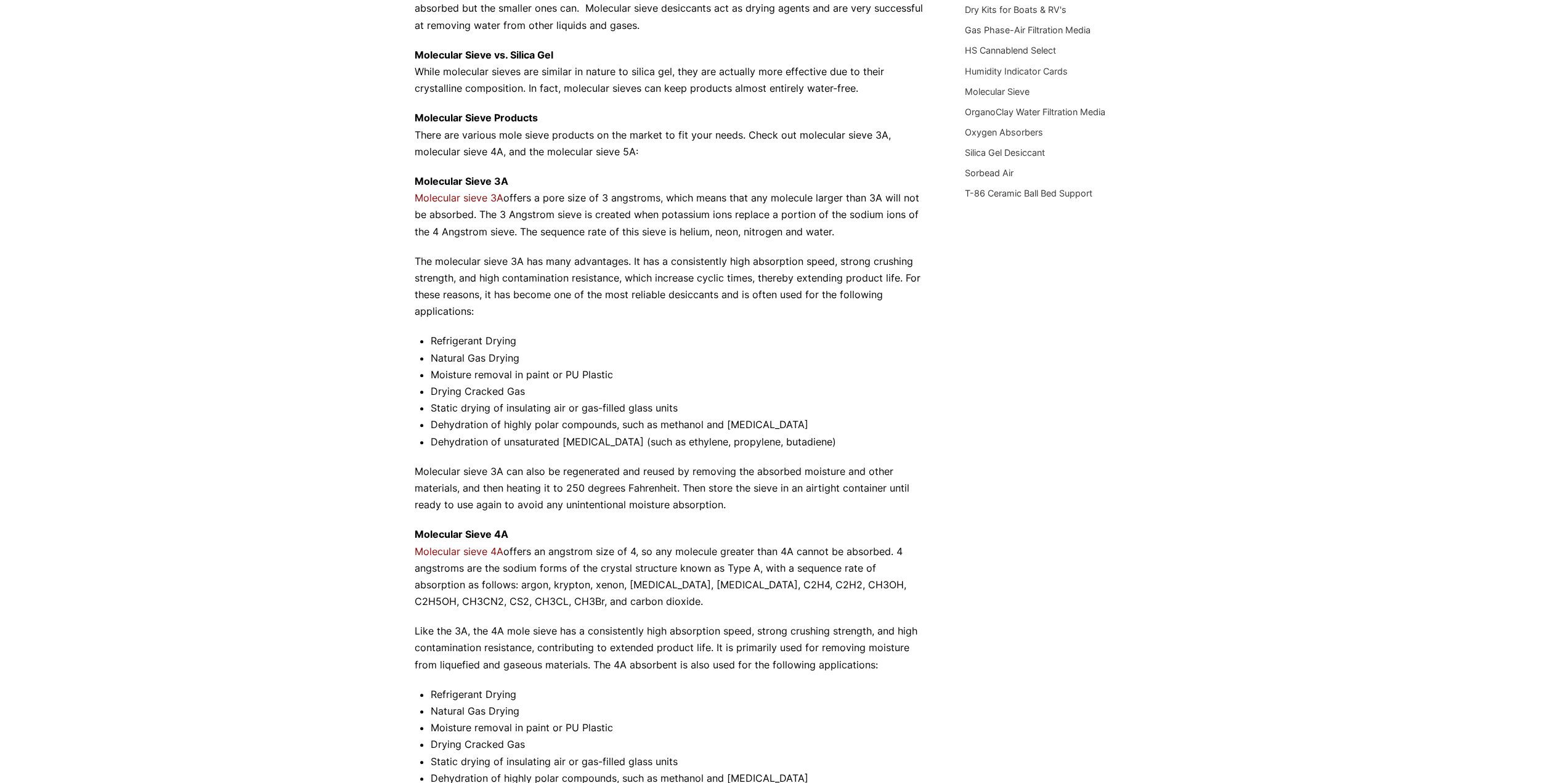
scroll to position [370, 0]
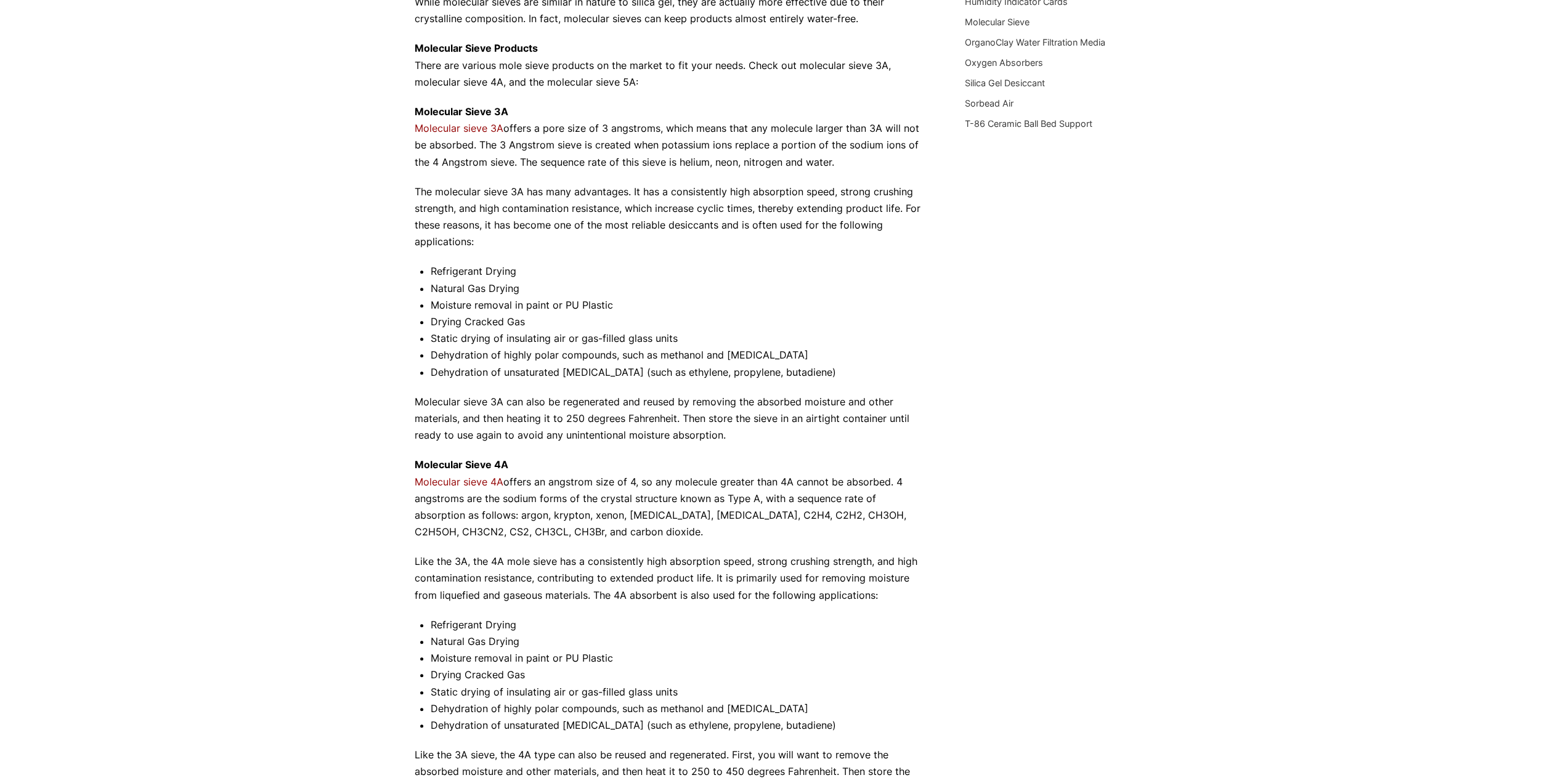
drag, startPoint x: 327, startPoint y: 546, endPoint x: 219, endPoint y: 538, distance: 108.3
click at [219, 538] on div "Our website has detected that you are using an outdated browser that will preve…" at bounding box center [784, 512] width 1568 height 1764
drag, startPoint x: 220, startPoint y: 546, endPoint x: 184, endPoint y: 625, distance: 86.8
click at [184, 625] on div "Our website has detected that you are using an outdated browser that will preve…" at bounding box center [784, 512] width 1568 height 1764
drag, startPoint x: 185, startPoint y: 605, endPoint x: 195, endPoint y: 640, distance: 36.4
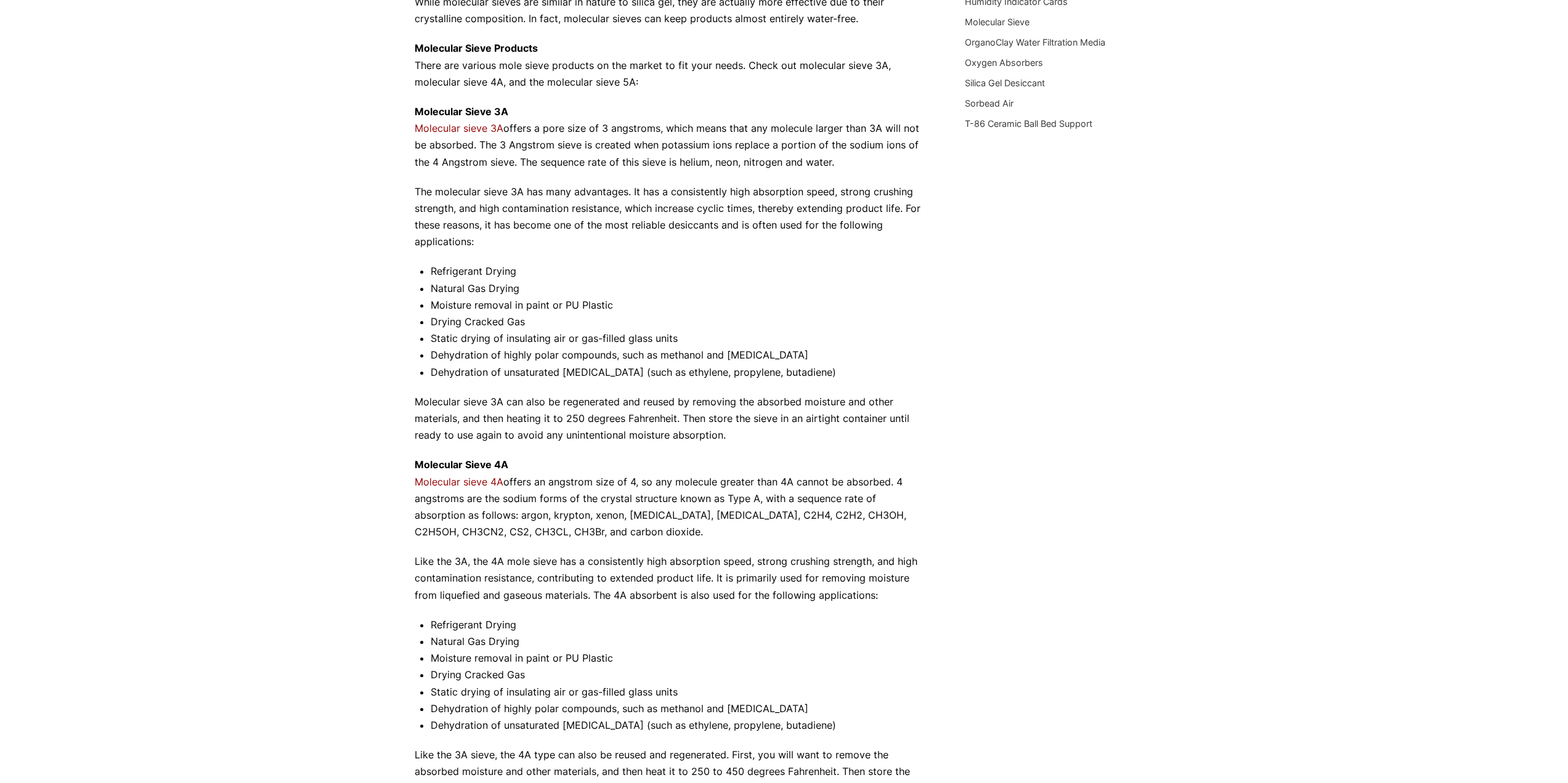
click at [195, 640] on div "Our website has detected that you are using an outdated browser that will preve…" at bounding box center [784, 512] width 1568 height 1764
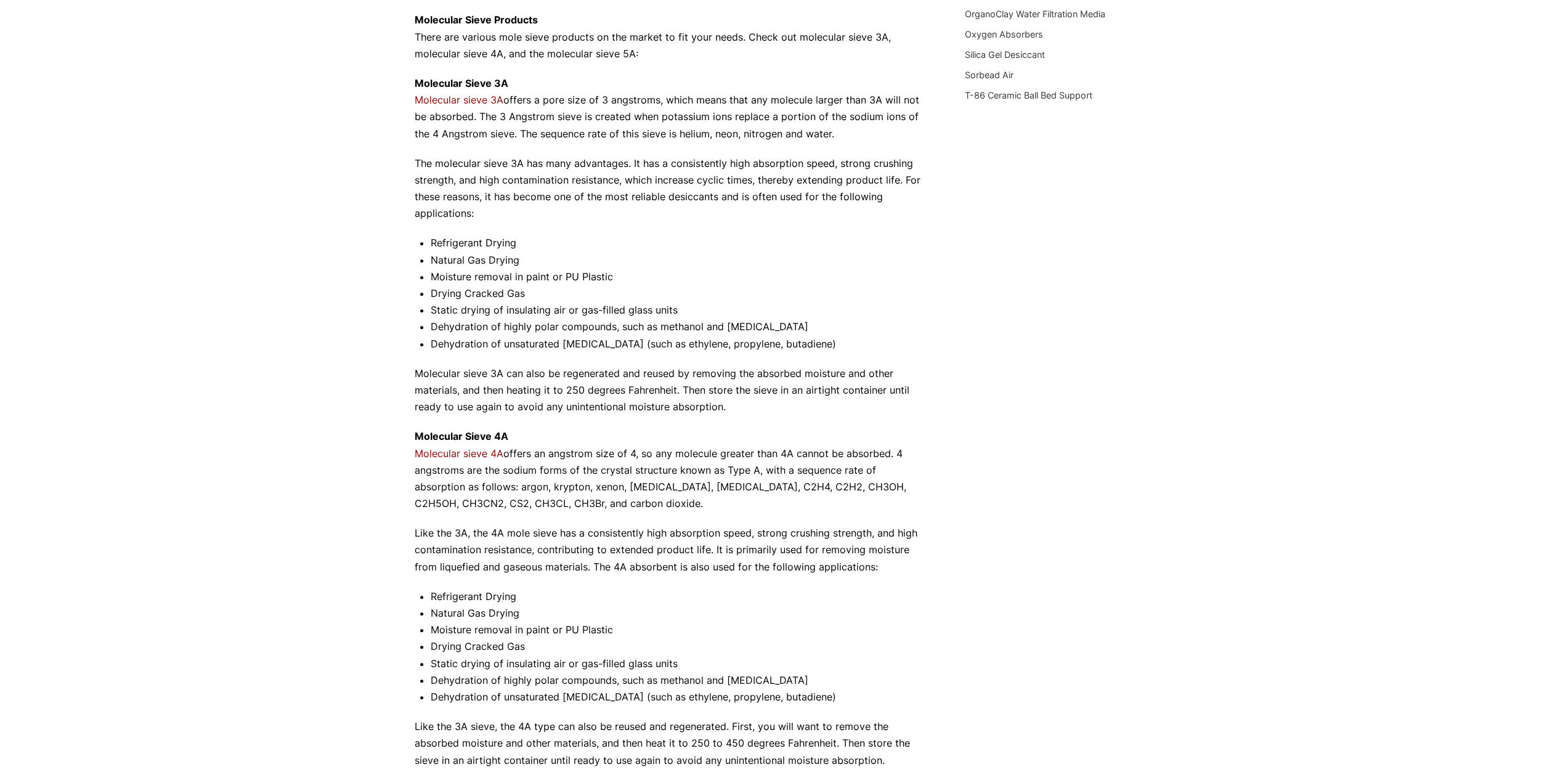
scroll to position [410, 0]
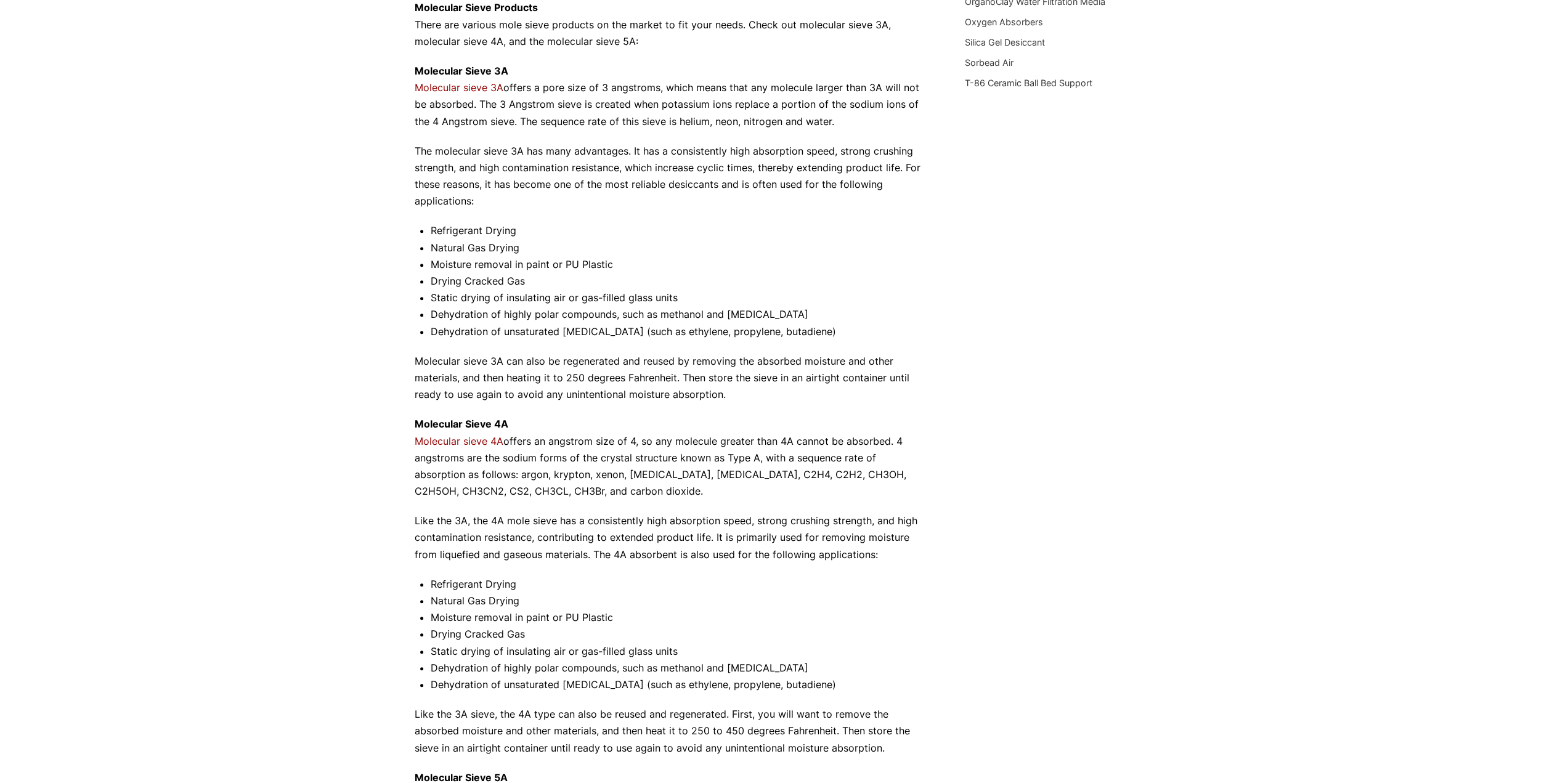
drag, startPoint x: 236, startPoint y: 573, endPoint x: 203, endPoint y: 625, distance: 61.6
click at [203, 625] on div "Our website has detected that you are using an outdated browser that will preve…" at bounding box center [784, 471] width 1568 height 1764
click at [203, 621] on div "Our website has detected that you are using an outdated browser that will preve…" at bounding box center [784, 471] width 1568 height 1764
drag, startPoint x: 203, startPoint y: 621, endPoint x: 178, endPoint y: 635, distance: 28.7
click at [179, 635] on div "Our website has detected that you are using an outdated browser that will preve…" at bounding box center [784, 471] width 1568 height 1764
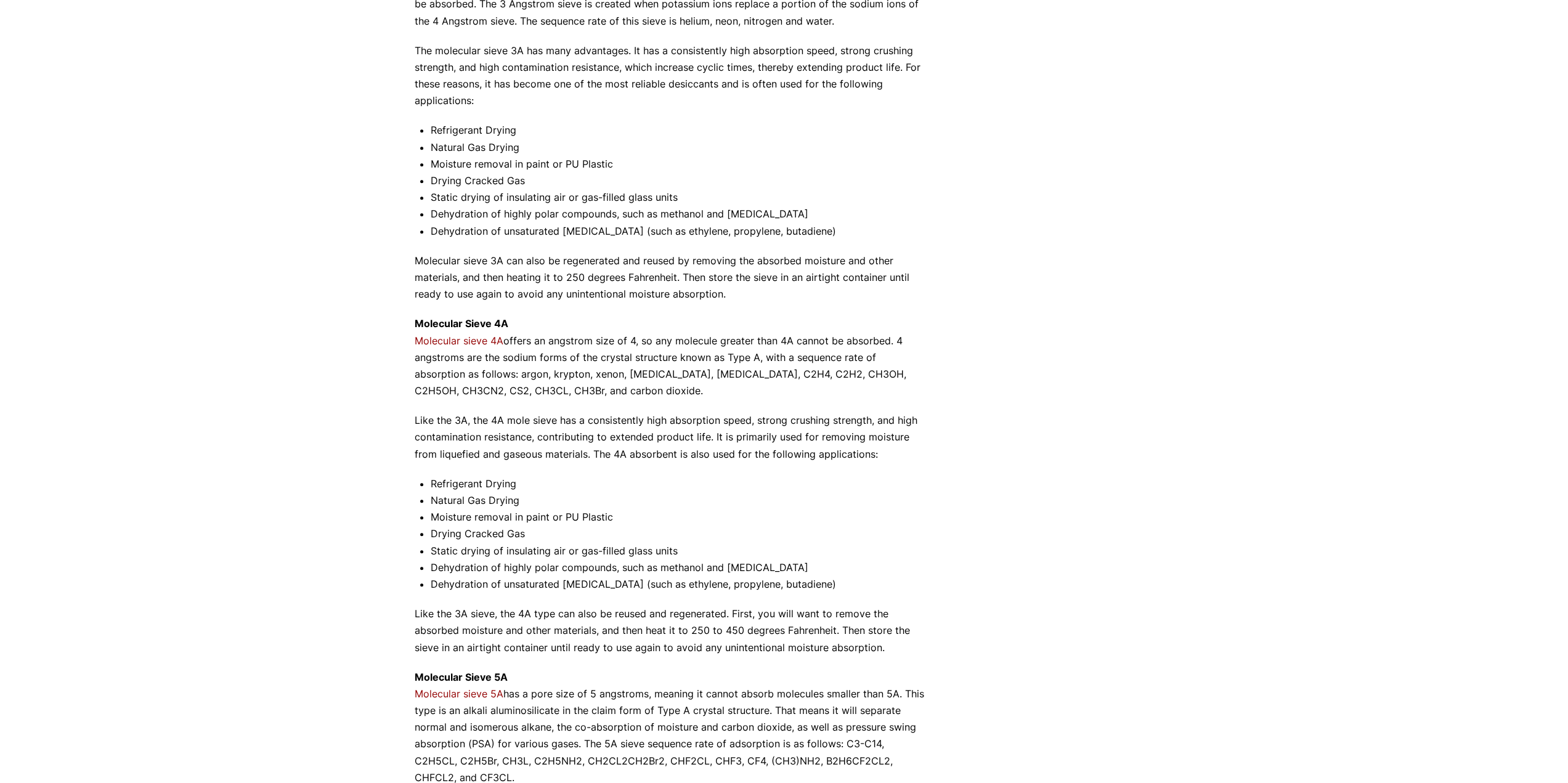
scroll to position [534, 0]
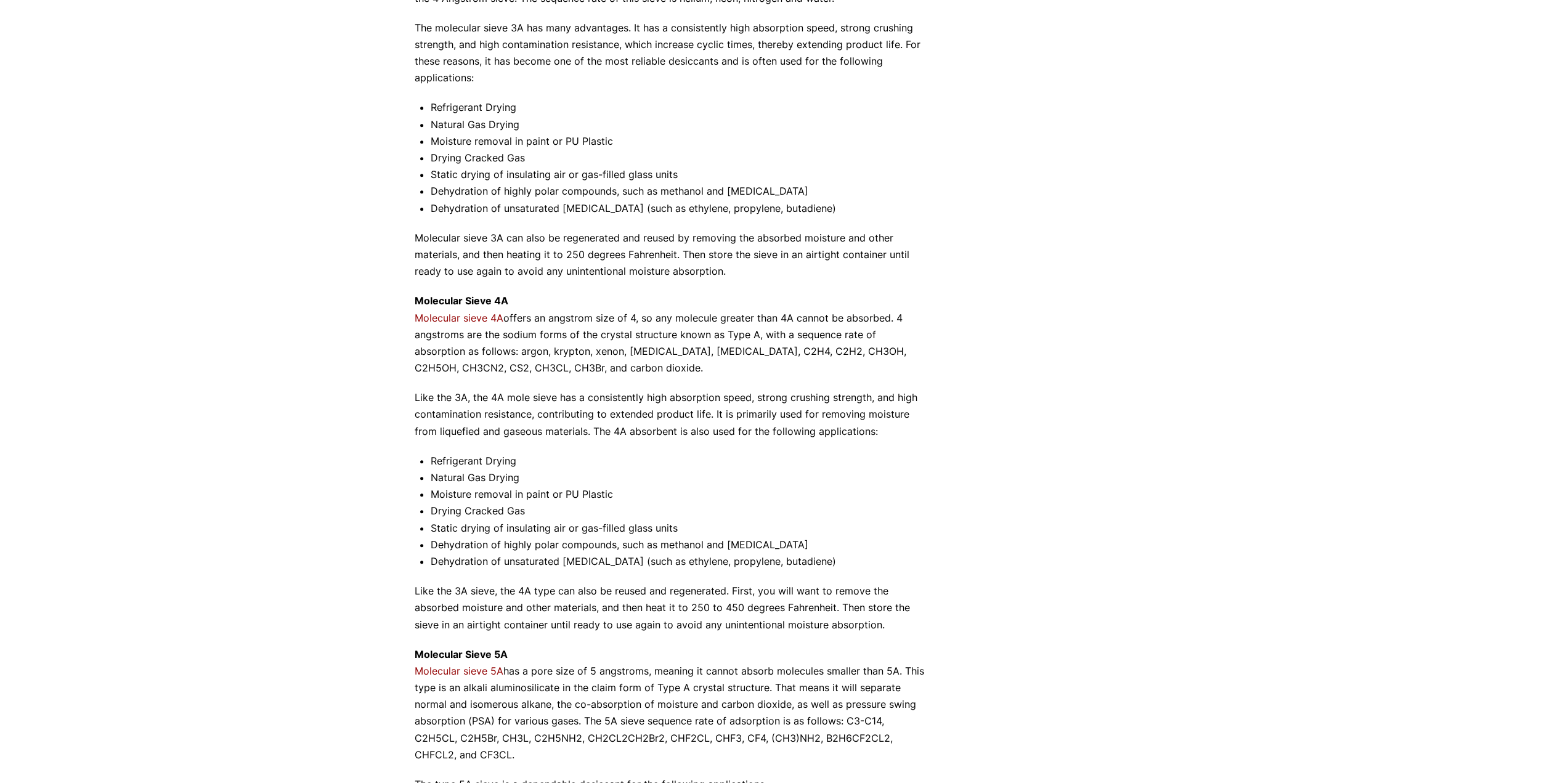
drag, startPoint x: 84, startPoint y: 589, endPoint x: 247, endPoint y: 689, distance: 191.2
click at [247, 689] on div "Our website has detected that you are using an outdated browser that will preve…" at bounding box center [784, 348] width 1568 height 1764
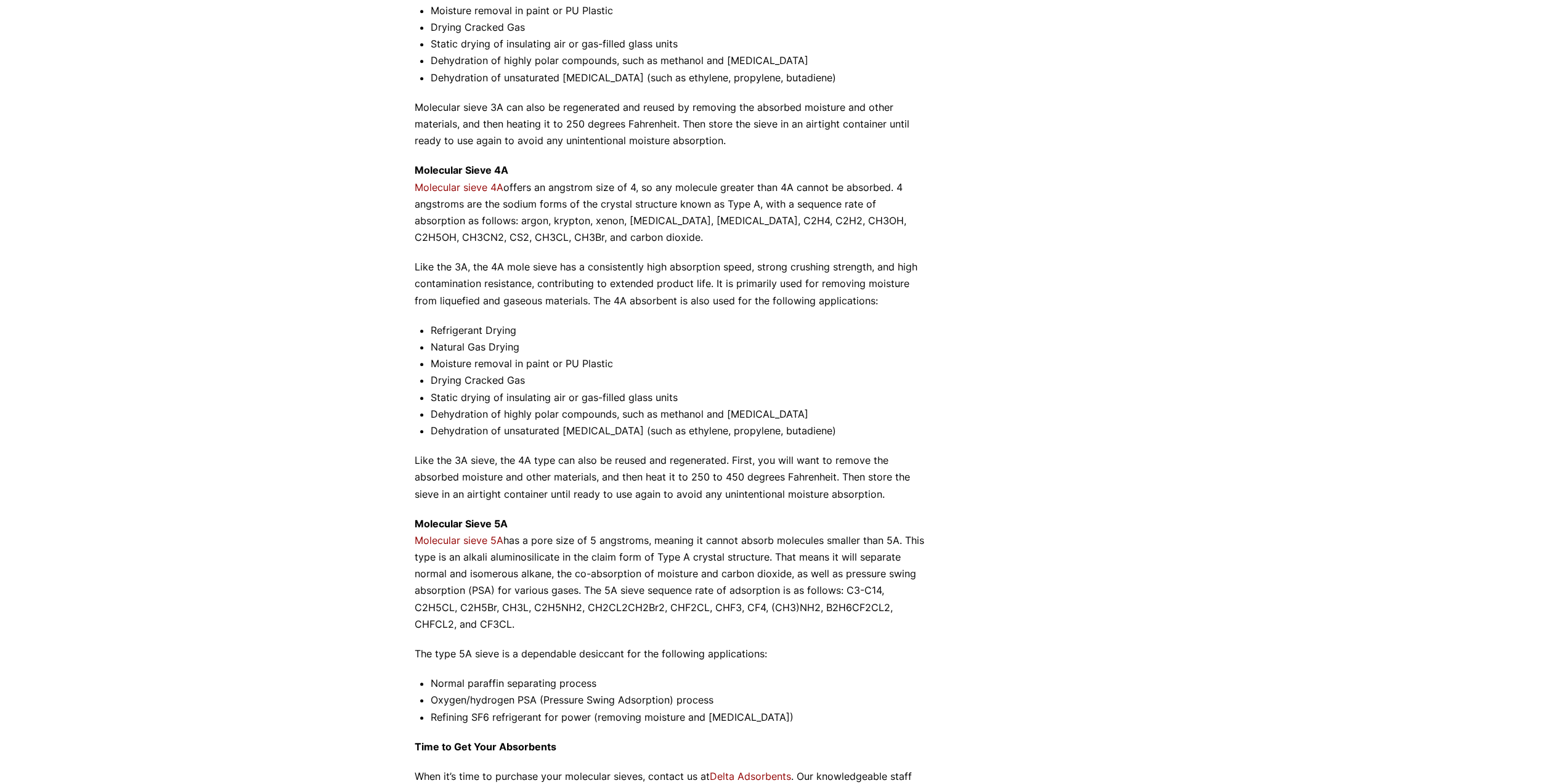
scroll to position [780, 0]
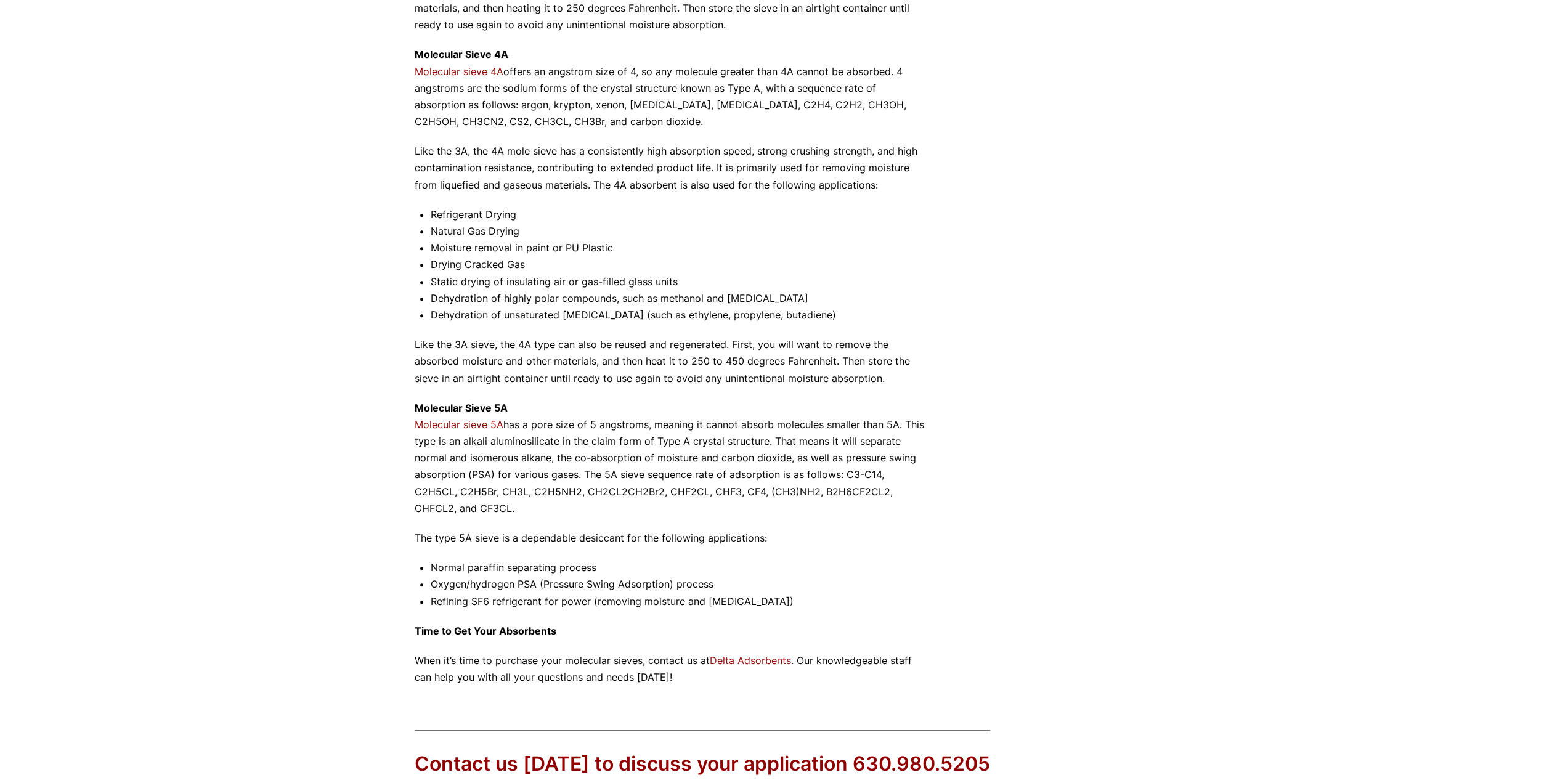
drag, startPoint x: 194, startPoint y: 660, endPoint x: 153, endPoint y: 680, distance: 45.6
click at [153, 681] on div "Our website has detected that you are using an outdated browser that will preve…" at bounding box center [784, 101] width 1568 height 1764
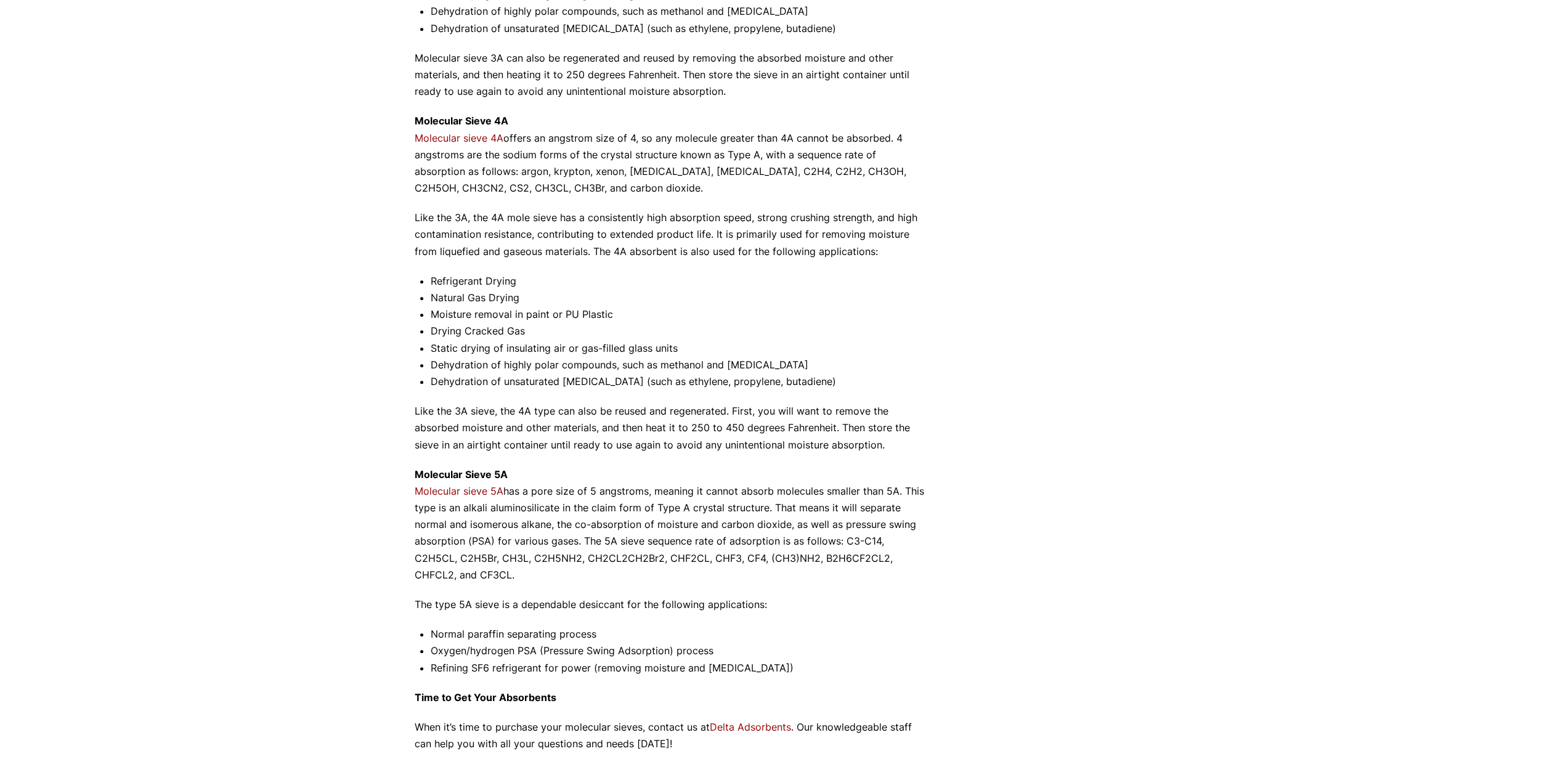
scroll to position [657, 0]
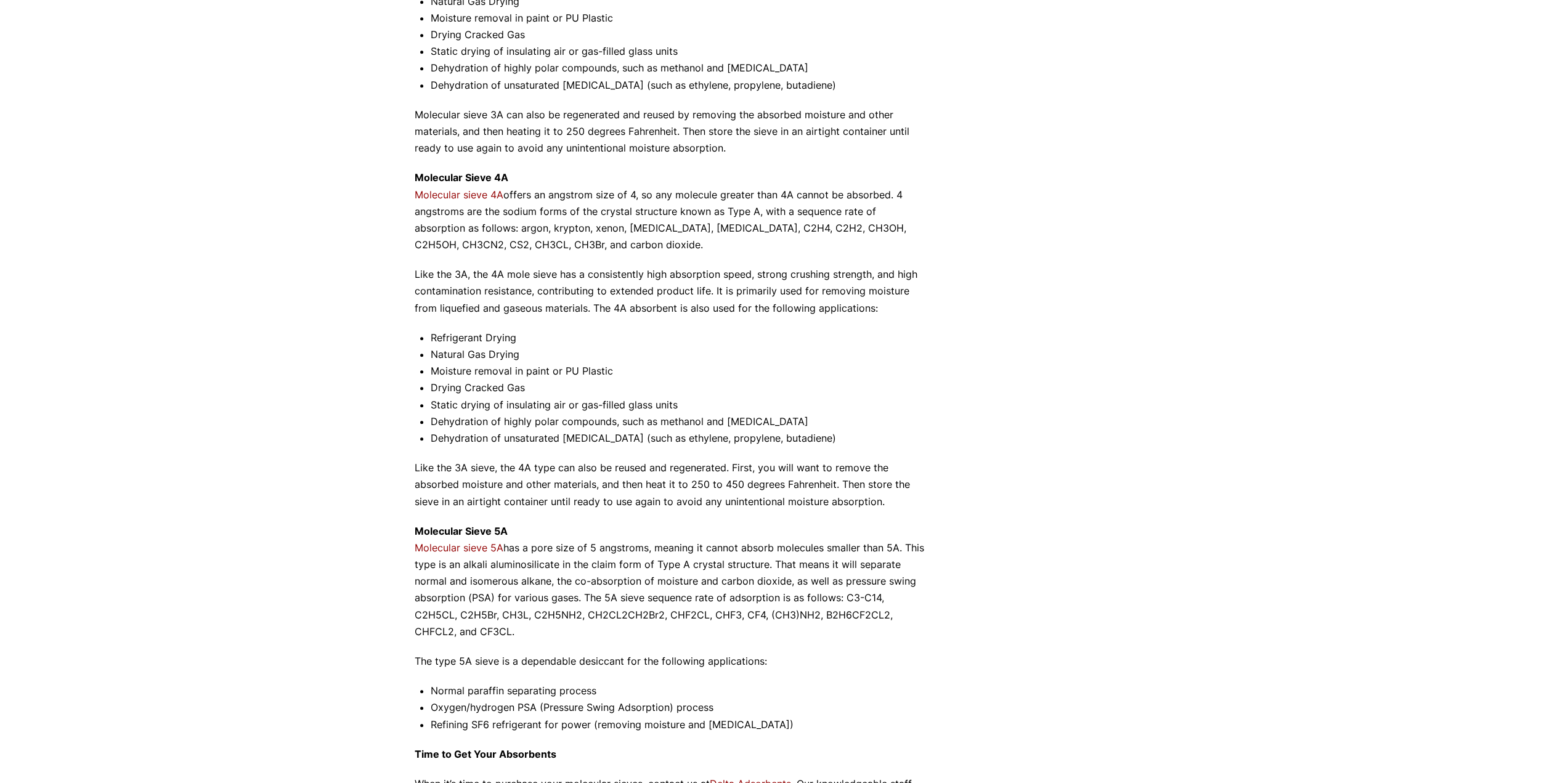
drag, startPoint x: 423, startPoint y: 371, endPoint x: 399, endPoint y: 417, distance: 51.9
click at [418, 390] on div "Not all molecular sieves are created equal, and you want to be sure to get the …" at bounding box center [671, 170] width 514 height 1280
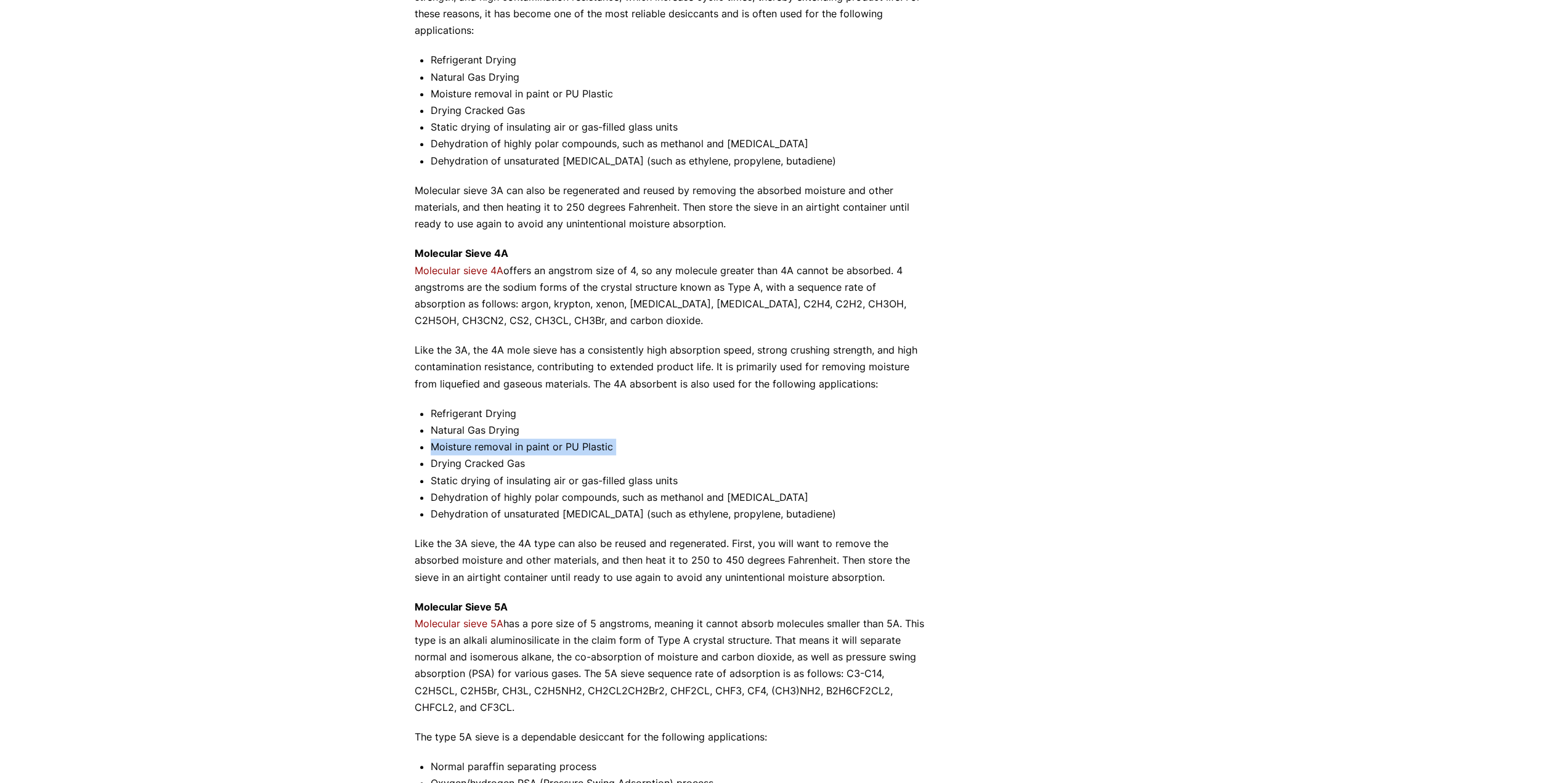
scroll to position [575, 0]
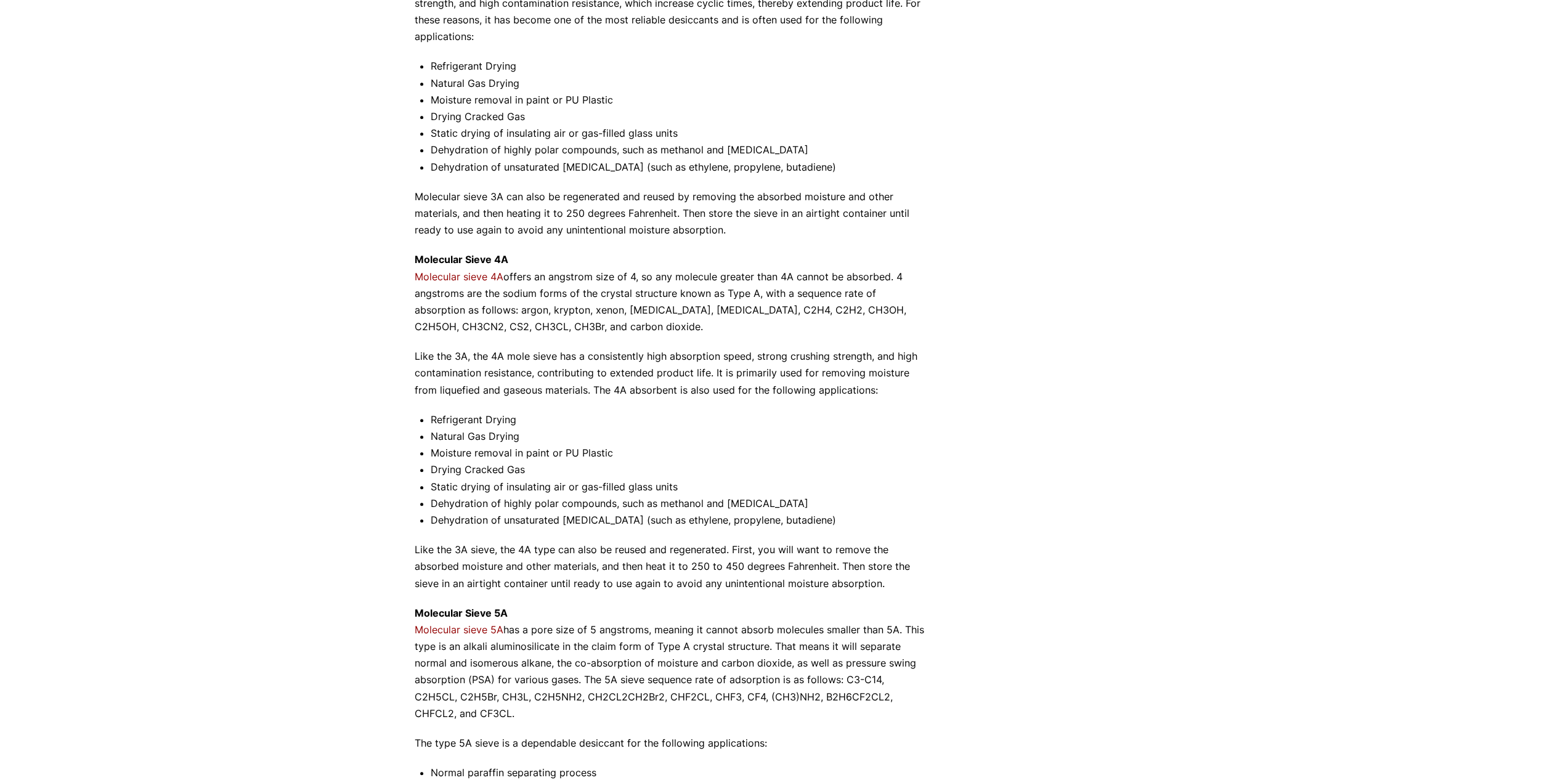
drag, startPoint x: 392, startPoint y: 429, endPoint x: 212, endPoint y: 455, distance: 181.9
click at [212, 455] on div "Our website has detected that you are using an outdated browser that will preve…" at bounding box center [784, 307] width 1568 height 1764
